Goal: Contribute content: Add original content to the website for others to see

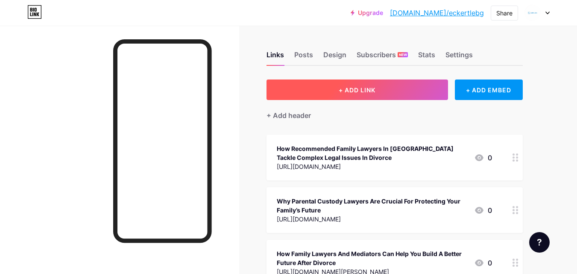
click at [359, 91] on span "+ ADD LINK" at bounding box center [357, 89] width 37 height 7
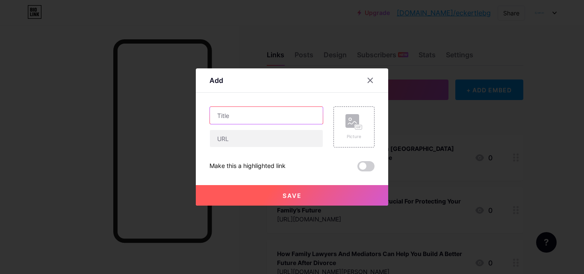
click at [239, 117] on input "text" at bounding box center [266, 115] width 113 height 17
paste input "How Parramatta Family Lawyers Can Help with Spousal Violence Prevention Orders"
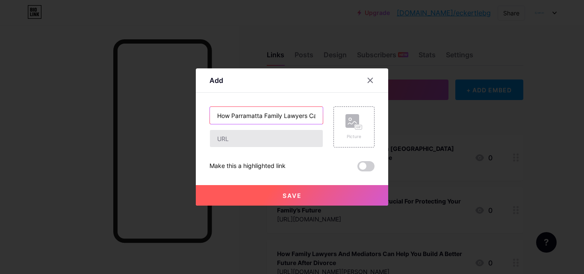
scroll to position [0, 137]
type input "How Parramatta Family Lawyers Can Help with Spousal Violence Prevention Orders"
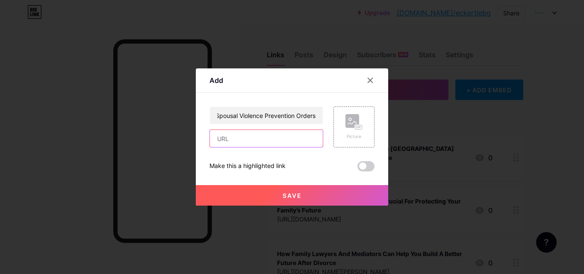
drag, startPoint x: 229, startPoint y: 143, endPoint x: 213, endPoint y: 120, distance: 27.4
click at [229, 143] on input "text" at bounding box center [266, 138] width 113 height 17
paste input "[URL][PERSON_NAME][DOMAIN_NAME]"
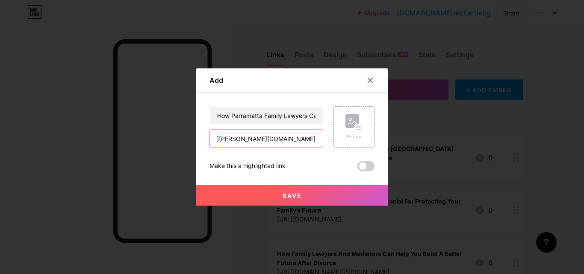
type input "[URL][PERSON_NAME][DOMAIN_NAME]"
click at [264, 199] on button "Save" at bounding box center [292, 195] width 192 height 21
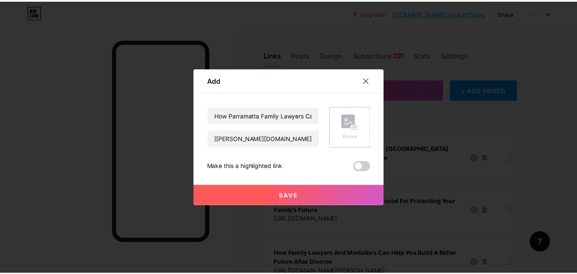
scroll to position [0, 0]
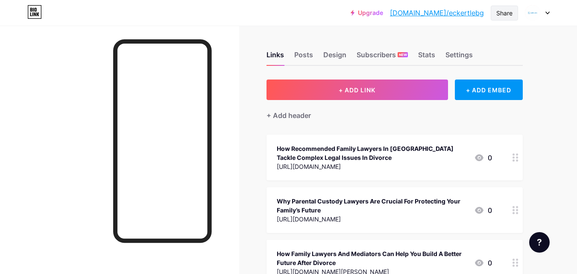
click at [503, 9] on div "Share" at bounding box center [504, 13] width 16 height 9
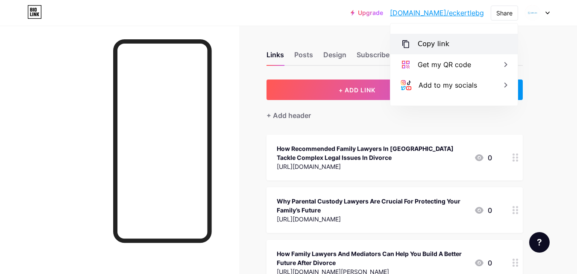
click at [428, 45] on div "Copy link" at bounding box center [434, 44] width 32 height 10
